Goal: Information Seeking & Learning: Learn about a topic

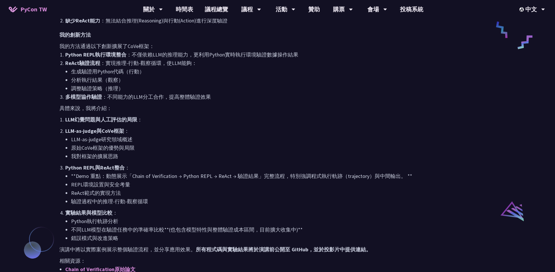
scroll to position [382, 0]
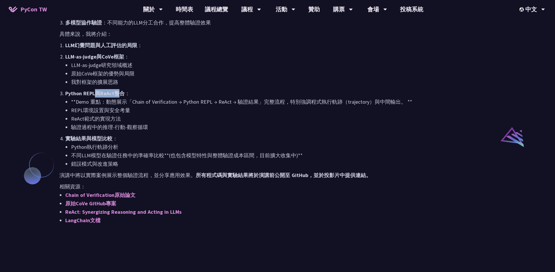
drag, startPoint x: 97, startPoint y: 92, endPoint x: 121, endPoint y: 93, distance: 23.3
click at [120, 93] on strong "Python REPL與ReAct整合" at bounding box center [94, 93] width 59 height 7
click at [141, 95] on p "Python REPL與ReAct整合 ：" at bounding box center [280, 93] width 431 height 8
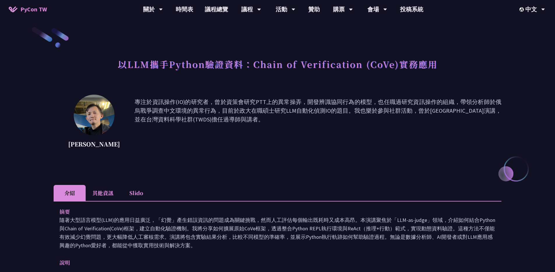
scroll to position [0, 0]
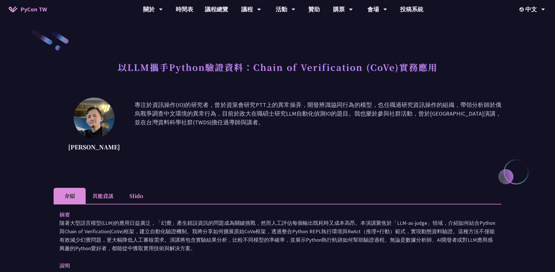
click at [34, 6] on span "PyCon TW" at bounding box center [33, 9] width 27 height 9
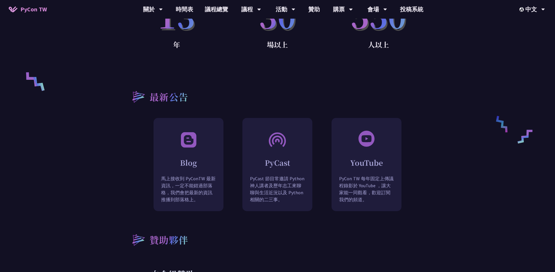
scroll to position [474, 0]
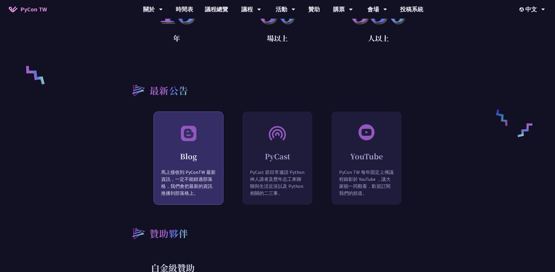
click at [187, 140] on div "Blog 馬上接收到 PyConTW 最新資訊，一定不能錯過部落格，我們會把最新的資訊推播到部落格上。" at bounding box center [188, 173] width 69 height 66
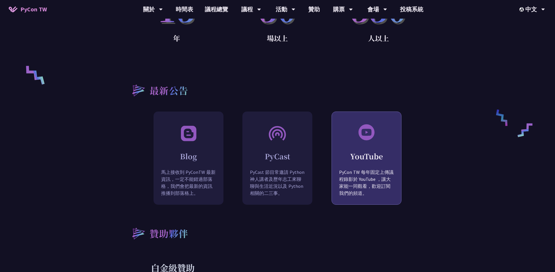
click at [351, 140] on div "YouTube PyCon TW 每年固定上傳議程錄影於 YouTube ，讓大家能一同觀看，歡迎訂閱我們的頻道。" at bounding box center [366, 173] width 69 height 66
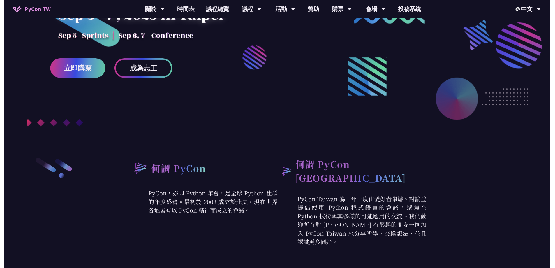
scroll to position [0, 0]
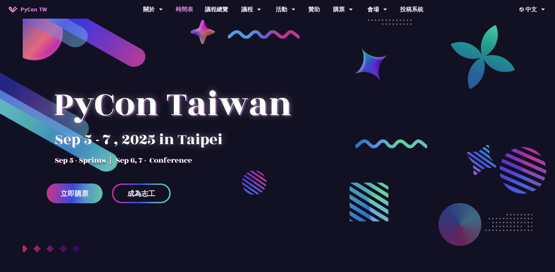
click at [181, 10] on link "時間表" at bounding box center [184, 9] width 29 height 19
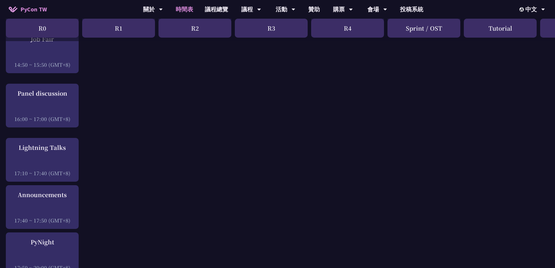
scroll to position [496, 0]
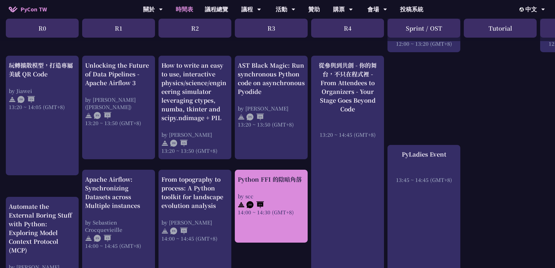
click at [274, 189] on div "Python FFI 的陰暗角落 by scc 14:00 ~ 14:30 (GMT+8)" at bounding box center [271, 195] width 67 height 41
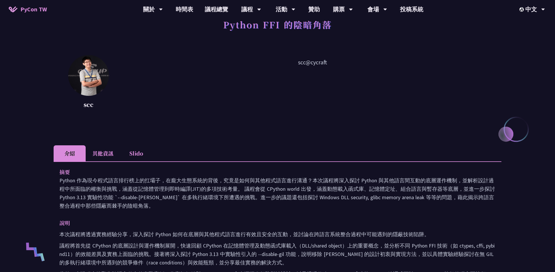
scroll to position [102, 0]
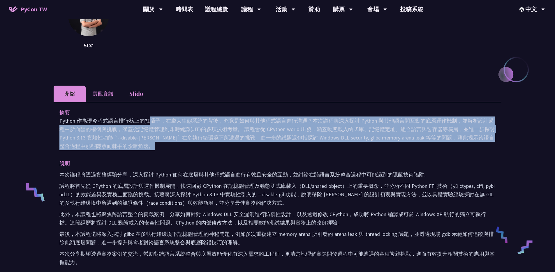
drag, startPoint x: 60, startPoint y: 120, endPoint x: 168, endPoint y: 153, distance: 113.3
click at [168, 153] on div "摘要 Python 作為現今程式語言排行榜上的扛壩子，在龐大生態系統的背後，究竟是如何與其他程式語言進行溝通？本次議程將深入探討 Python 與其他語言間互…" at bounding box center [278, 235] width 448 height 267
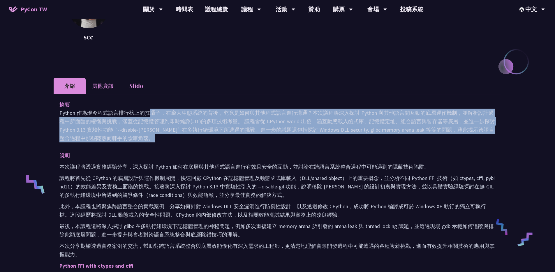
scroll to position [115, 0]
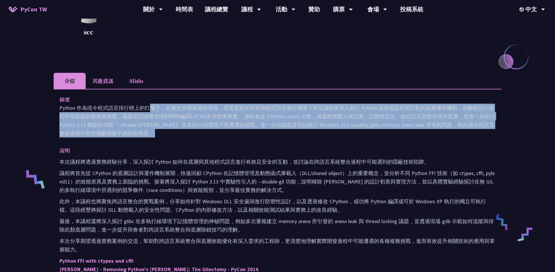
drag, startPoint x: 48, startPoint y: 161, endPoint x: 246, endPoint y: 166, distance: 197.4
click at [246, 166] on div "Python FFI 的陰暗角落 scc scc@cycraft 介紹 其他資訊 Slido 摘要 Python 作為現今程式語言排行榜上的扛壩子，在龐大生態…" at bounding box center [277, 224] width 555 height 678
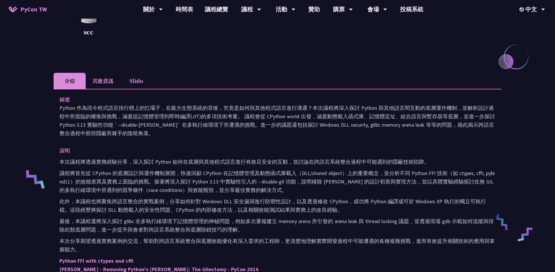
click at [162, 166] on p "本次議程將透過實務經驗分享，深入探討 Python 如何在底層與其他程式語言進行有效且安全的互動，並討論在跨語言系統整合過程中可能遇到的隱蔽技術陷阱。" at bounding box center [277, 162] width 436 height 8
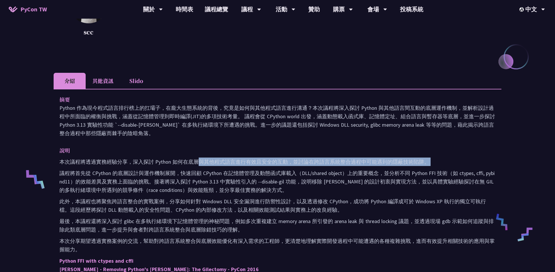
drag, startPoint x: 59, startPoint y: 166, endPoint x: 198, endPoint y: 166, distance: 139.1
click at [198, 166] on div "摘要 Python 作為現今程式語言排行榜上的扛壩子，在龐大生態系統的背後，究竟是如何與其他程式語言進行溝通？本次議程將深入探討 Python 與其他語言間互…" at bounding box center [278, 222] width 448 height 267
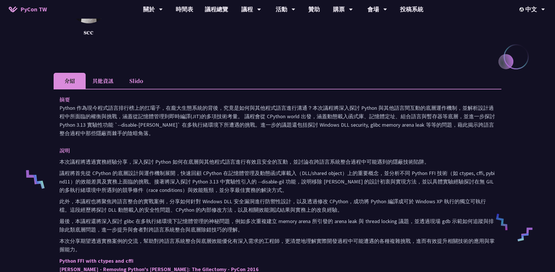
click at [69, 170] on p "議程將首先從 CPython 的底層設計與運作機制展開，快速回顧 CPython 在記憶體管理及動態函式庫載入（DLL/shared object）上的重要概…" at bounding box center [277, 181] width 436 height 25
click at [67, 169] on p "議程將首先從 CPython 的底層設計與運作機制展開，快速回顧 CPython 在記憶體管理及動態函式庫載入（DLL/shared object）上的重要概…" at bounding box center [277, 181] width 436 height 25
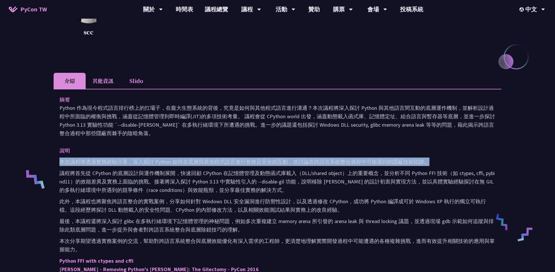
drag, startPoint x: 59, startPoint y: 162, endPoint x: 430, endPoint y: 158, distance: 371.4
click at [430, 158] on div "摘要 Python 作為現今程式語言排行榜上的扛壩子，在龐大生態系統的背後，究竟是如何與其他程式語言進行溝通？本次議程將深入探討 Python 與其他語言間互…" at bounding box center [278, 222] width 448 height 267
click at [379, 165] on p "本次議程將透過實務經驗分享，深入探討 Python 如何在底層與其他程式語言進行有效且安全的互動，並討論在跨語言系統整合過程中可能遇到的隱蔽技術陷阱。" at bounding box center [277, 162] width 436 height 8
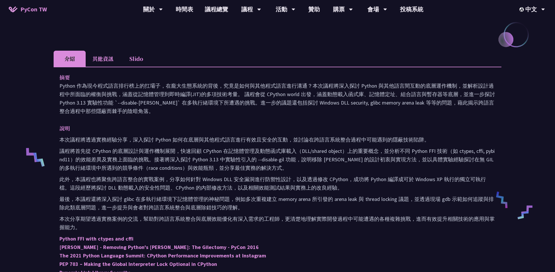
scroll to position [139, 0]
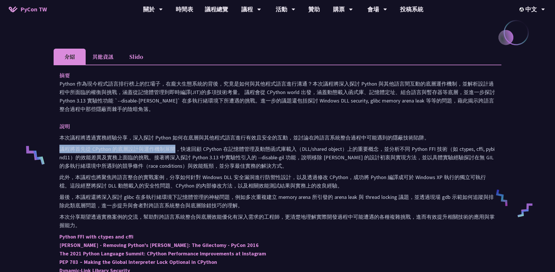
drag, startPoint x: 67, startPoint y: 150, endPoint x: 175, endPoint y: 148, distance: 108.8
click at [175, 148] on p "議程將首先從 CPython 的底層設計與運作機制展開，快速回顧 CPython 在記憶體管理及動態函式庫載入（DLL/shared object）上的重要概…" at bounding box center [277, 157] width 436 height 25
click at [215, 150] on p "議程將首先從 CPython 的底層設計與運作機制展開，快速回顧 CPython 在記憶體管理及動態函式庫載入（DLL/shared object）上的重要概…" at bounding box center [277, 157] width 436 height 25
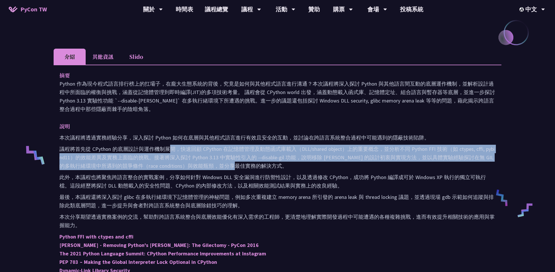
drag, startPoint x: 171, startPoint y: 149, endPoint x: 299, endPoint y: 166, distance: 129.7
click at [299, 166] on p "議程將首先從 CPython 的底層設計與運作機制展開，快速回顧 CPython 在記憶體管理及動態函式庫載入（DLL/shared object）上的重要概…" at bounding box center [277, 157] width 436 height 25
click at [295, 165] on p "議程將首先從 CPython 的底層設計與運作機制展開，快速回顧 CPython 在記憶體管理及動態函式庫載入（DLL/shared object）上的重要概…" at bounding box center [277, 157] width 436 height 25
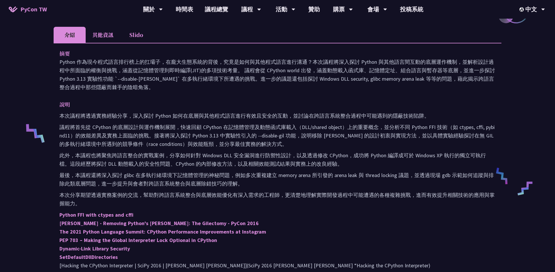
scroll to position [162, 0]
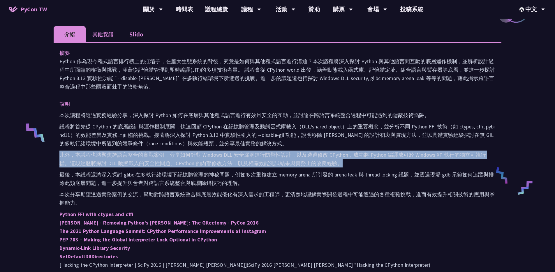
drag, startPoint x: 61, startPoint y: 153, endPoint x: 336, endPoint y: 160, distance: 275.0
click at [336, 160] on p "此外，本議程也將聚焦跨語言整合的實戰案例，分享如何針對 Windows DLL 安全漏洞進行防禦性設計，以及透過修改 CPython，成功將 Python 編…" at bounding box center [277, 159] width 436 height 17
click at [232, 163] on p "此外，本議程也將聚焦跨語言整合的實戰案例，分享如何針對 Windows DLL 安全漏洞進行防禦性設計，以及透過修改 CPython，成功將 Python 編…" at bounding box center [277, 159] width 436 height 17
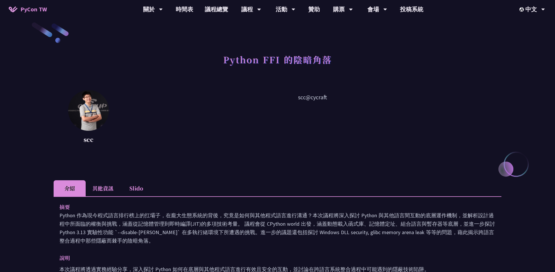
scroll to position [15, 0]
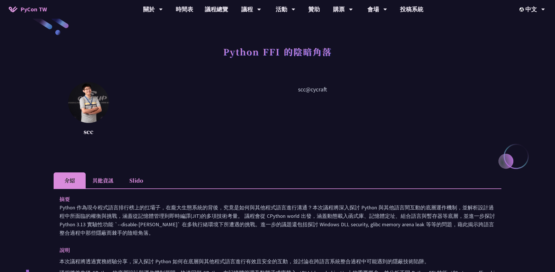
click at [90, 173] on li "其他資訊" at bounding box center [103, 181] width 34 height 16
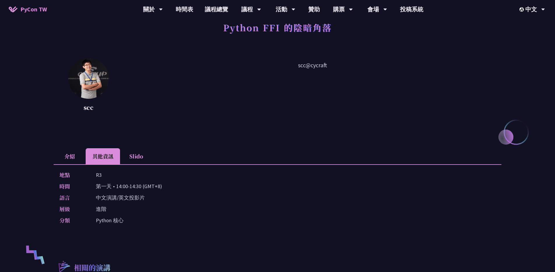
scroll to position [59, 0]
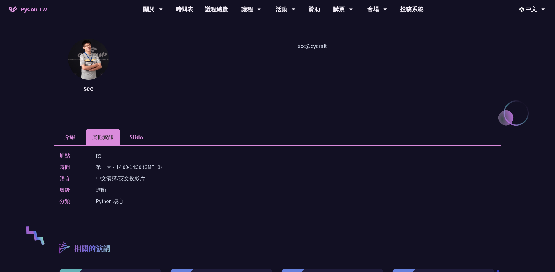
click at [140, 133] on li "Slido" at bounding box center [136, 137] width 32 height 16
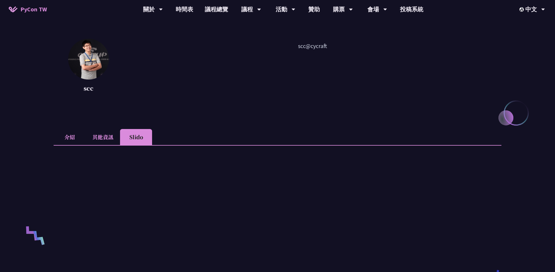
click at [108, 139] on li "其他資訊" at bounding box center [103, 137] width 34 height 16
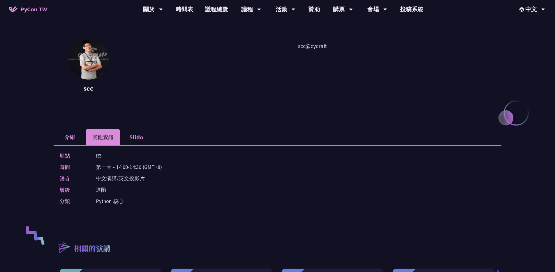
drag, startPoint x: 99, startPoint y: 202, endPoint x: 124, endPoint y: 197, distance: 26.0
click at [116, 199] on p "Python 核心" at bounding box center [110, 201] width 28 height 8
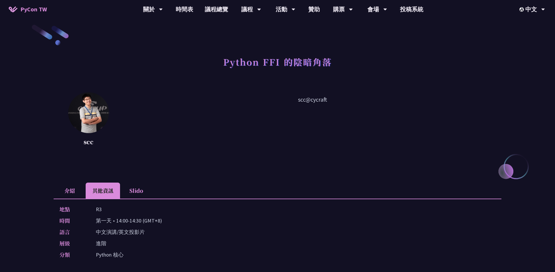
scroll to position [2, 0]
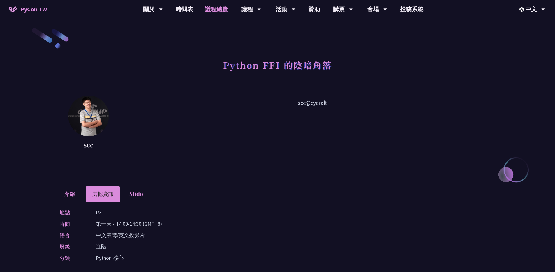
click at [212, 7] on link "議程總覽" at bounding box center [216, 9] width 35 height 19
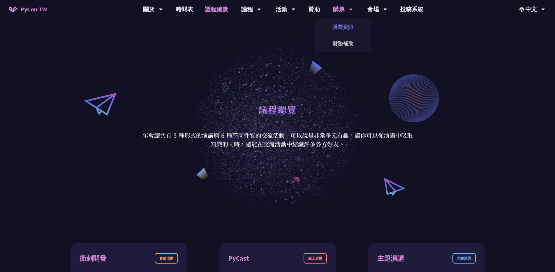
click at [339, 29] on link "購票資訊" at bounding box center [343, 27] width 56 height 14
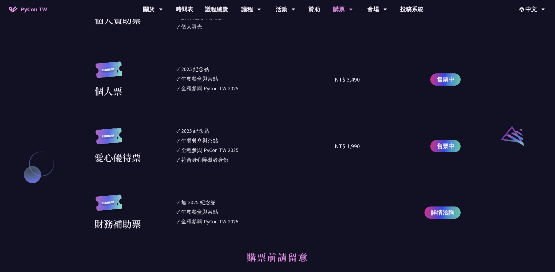
scroll to position [571, 0]
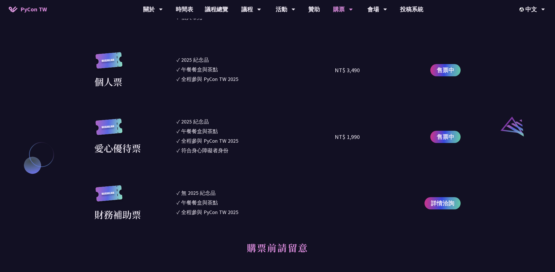
drag, startPoint x: 178, startPoint y: 127, endPoint x: 231, endPoint y: 151, distance: 58.6
click at [231, 151] on ul "✓ 2025 紀念品 ✓ 午餐餐盒與茶點 ✓ 全程參與 PyCon TW 2025 ✓ 符合身心障礙者身份" at bounding box center [256, 137] width 159 height 38
click at [182, 130] on div "午餐餐盒與茶點" at bounding box center [199, 131] width 37 height 8
drag, startPoint x: 178, startPoint y: 124, endPoint x: 221, endPoint y: 146, distance: 47.6
click at [221, 146] on ul "✓ 2025 紀念品 ✓ 午餐餐盒與茶點 ✓ 全程參與 PyCon TW 2025 ✓ 符合身心障礙者身份" at bounding box center [256, 137] width 159 height 38
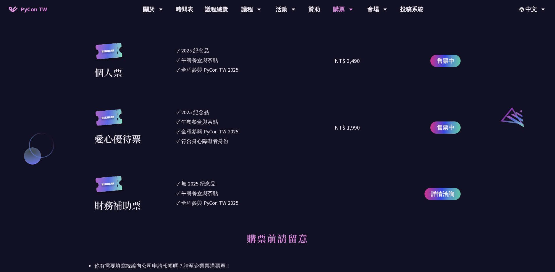
scroll to position [581, 0]
drag, startPoint x: 182, startPoint y: 98, endPoint x: 215, endPoint y: 113, distance: 35.9
click at [214, 113] on section "企業票 ✓ 2025 紀念品 ✓ 午餐餐盒與茶點 ✓ 全程參與 PyCon TW 2025 ✓ 活動結束後一週提供企業報帳發票 NT$ 6,000 售票中 企…" at bounding box center [277, 11] width 366 height 401
drag, startPoint x: 194, startPoint y: 120, endPoint x: 181, endPoint y: 115, distance: 14.5
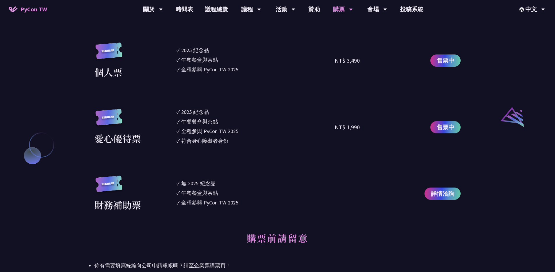
click at [178, 113] on li "✓ 2025 [PERSON_NAME]" at bounding box center [256, 112] width 159 height 8
drag, startPoint x: 177, startPoint y: 112, endPoint x: 234, endPoint y: 124, distance: 57.7
click at [225, 146] on section "企業票 ✓ 2025 紀念品 ✓ 午餐餐盒與茶點 ✓ 全程參與 PyCon TW 2025 ✓ 活動結束後一週提供企業報帳發票 NT$ 6,000 售票中 企…" at bounding box center [277, 11] width 366 height 401
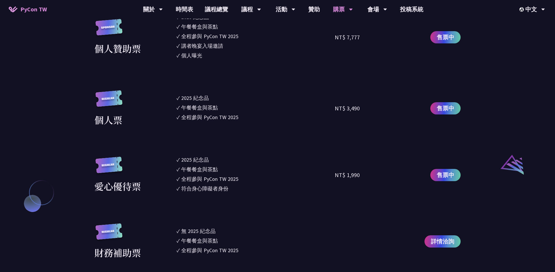
scroll to position [532, 0]
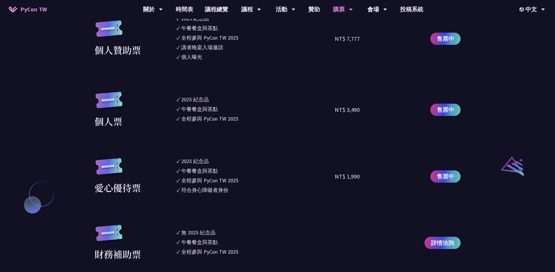
click at [206, 112] on div "午餐餐盒與茶點" at bounding box center [199, 109] width 37 height 8
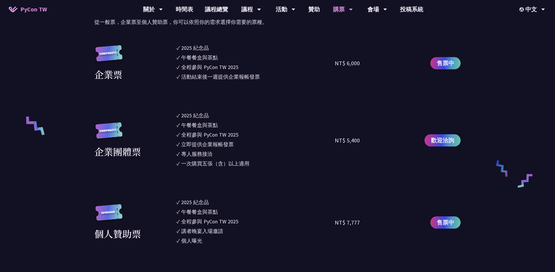
scroll to position [346, 0]
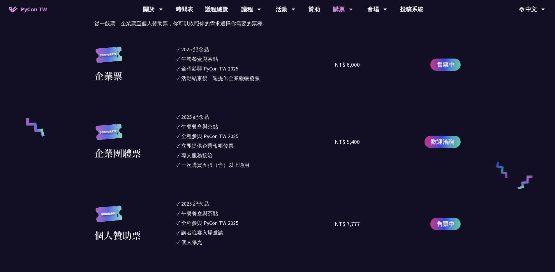
drag, startPoint x: 181, startPoint y: 49, endPoint x: 256, endPoint y: 80, distance: 80.9
click at [256, 80] on ul "✓ 2025 [PERSON_NAME]✓ 午餐餐盒與茶點 ✓ 全程參與 PyCon TW 2025 ✓ 活動結束後一週提供企業報帳發票" at bounding box center [256, 64] width 159 height 38
click at [212, 71] on div "全程參與 PyCon TW 2025" at bounding box center [209, 69] width 57 height 8
drag, startPoint x: 215, startPoint y: 76, endPoint x: 264, endPoint y: 77, distance: 49.6
click at [264, 77] on li "✓ 活動結束後一週提供企業報帳發票" at bounding box center [256, 78] width 159 height 8
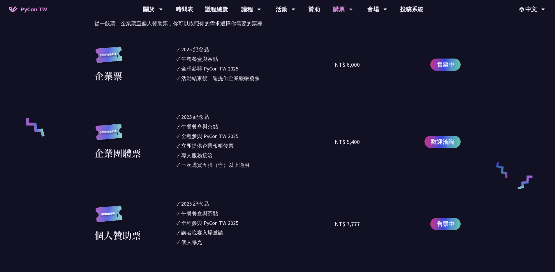
click at [229, 80] on div "活動結束後一週提供企業報帳發票" at bounding box center [220, 78] width 79 height 8
drag, startPoint x: 183, startPoint y: 79, endPoint x: 262, endPoint y: 78, distance: 78.7
click at [262, 78] on li "✓ 活動結束後一週提供企業報帳發票" at bounding box center [256, 78] width 159 height 8
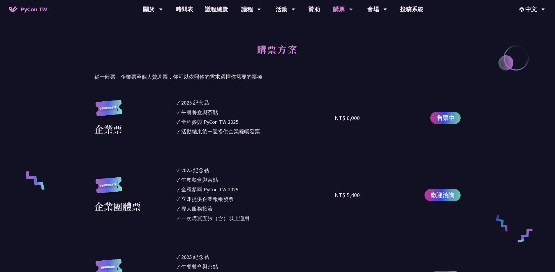
scroll to position [220, 0]
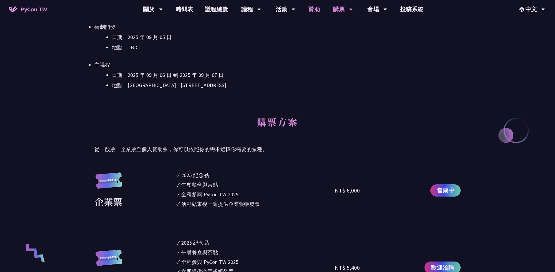
click at [317, 9] on link "贊助" at bounding box center [314, 9] width 23 height 19
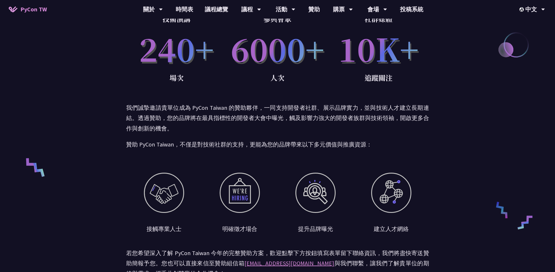
scroll to position [399, 0]
